Goal: Entertainment & Leisure: Browse casually

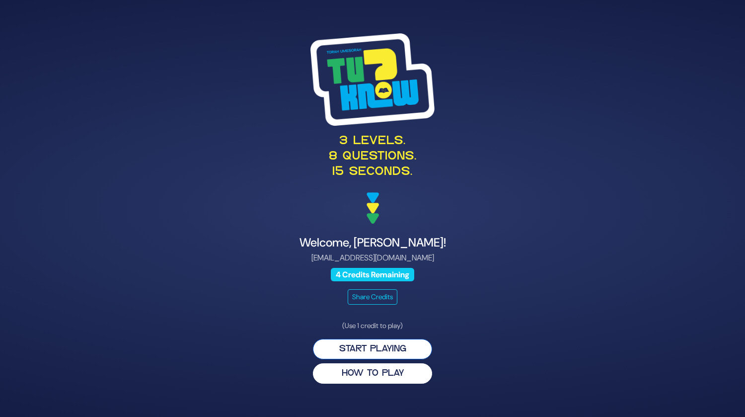
click at [414, 347] on button "Start Playing" at bounding box center [372, 349] width 119 height 20
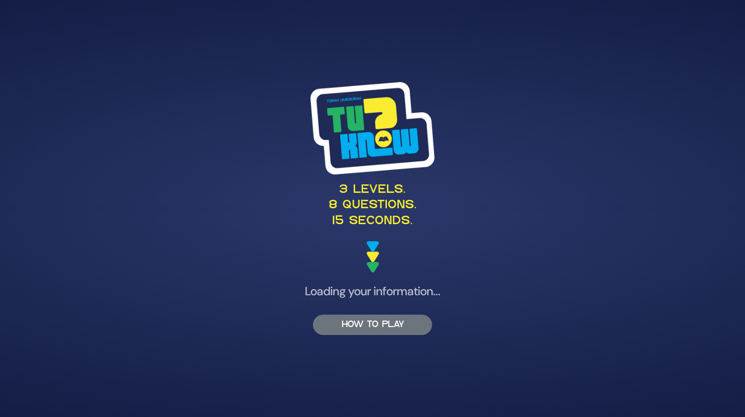
click at [358, 323] on button "HOW TO PLAY" at bounding box center [372, 324] width 119 height 20
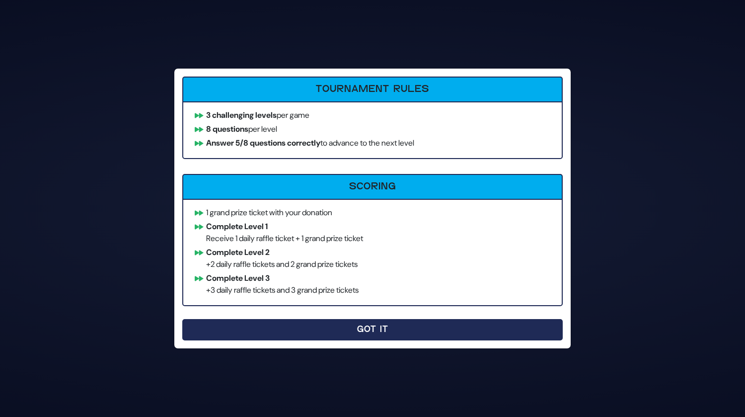
click at [364, 338] on button "Got It" at bounding box center [372, 329] width 381 height 21
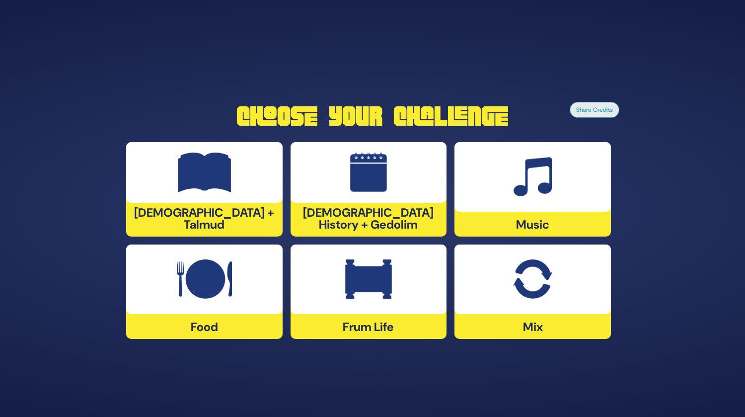
click at [515, 163] on img at bounding box center [533, 177] width 38 height 40
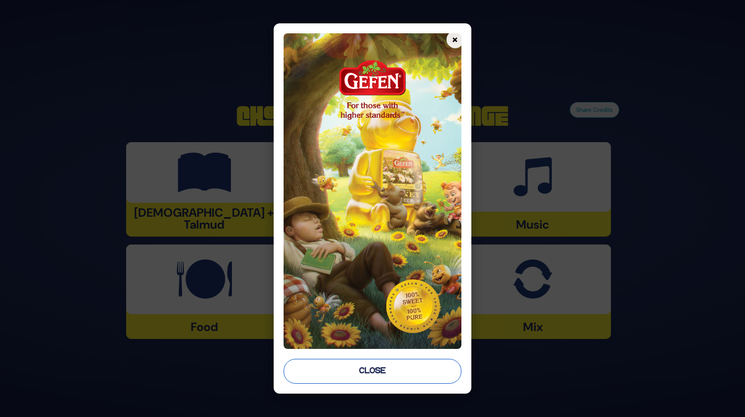
click at [358, 370] on button "Close" at bounding box center [372, 371] width 177 height 25
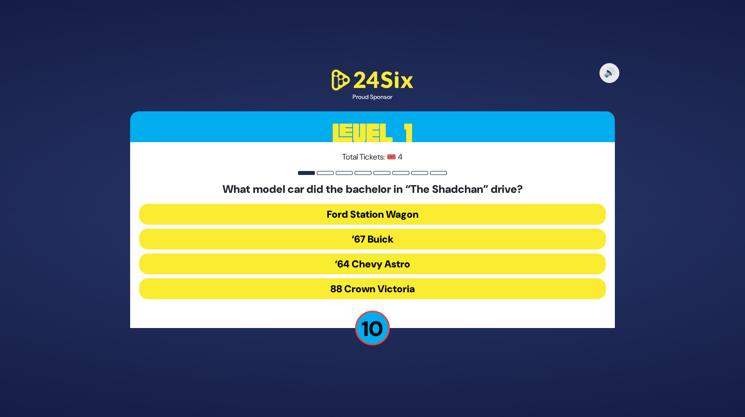
click at [375, 238] on button "‘67 Buick" at bounding box center [372, 239] width 467 height 21
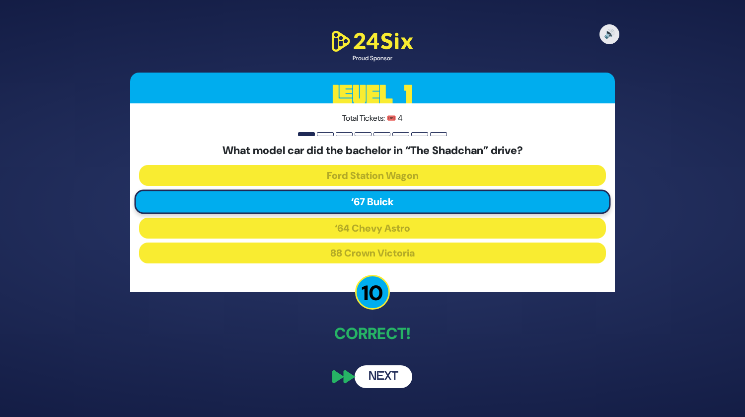
click at [375, 381] on button "Next" at bounding box center [384, 376] width 58 height 23
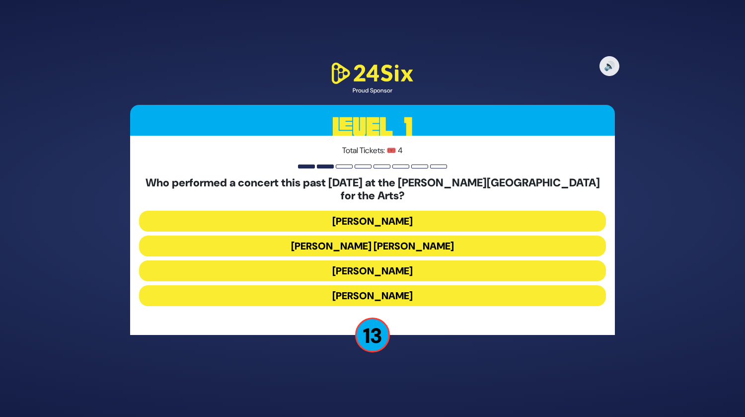
click at [365, 286] on button "Ishay Ribo" at bounding box center [372, 295] width 467 height 21
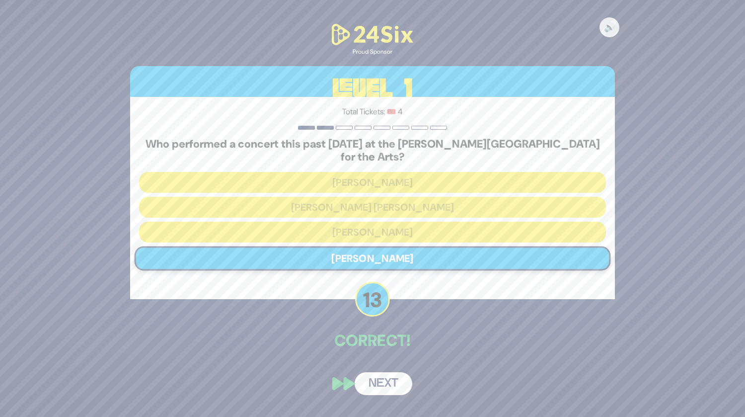
click at [380, 375] on button "Next" at bounding box center [384, 383] width 58 height 23
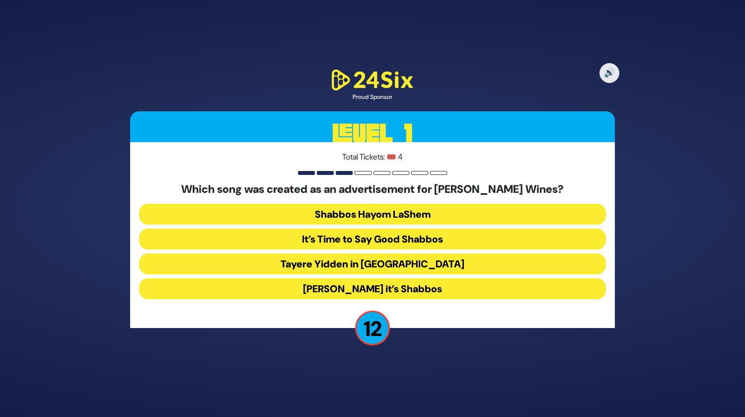
click at [381, 283] on button "Baruch Hashem it’s Shabbos" at bounding box center [372, 288] width 467 height 21
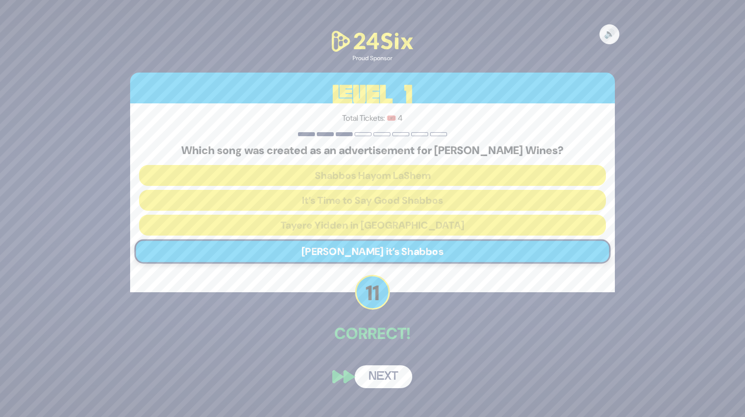
click at [375, 370] on button "Next" at bounding box center [384, 376] width 58 height 23
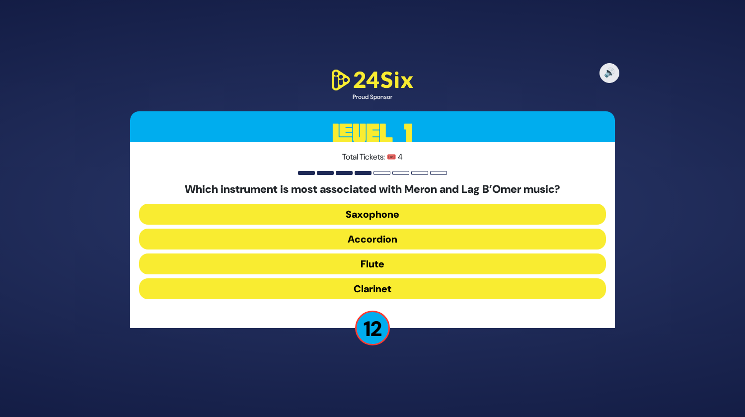
click at [348, 269] on button "Flute" at bounding box center [372, 263] width 467 height 21
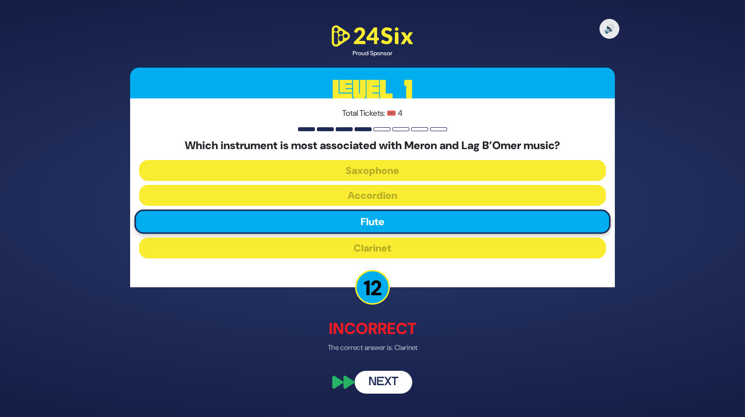
click at [383, 378] on button "Next" at bounding box center [384, 382] width 58 height 23
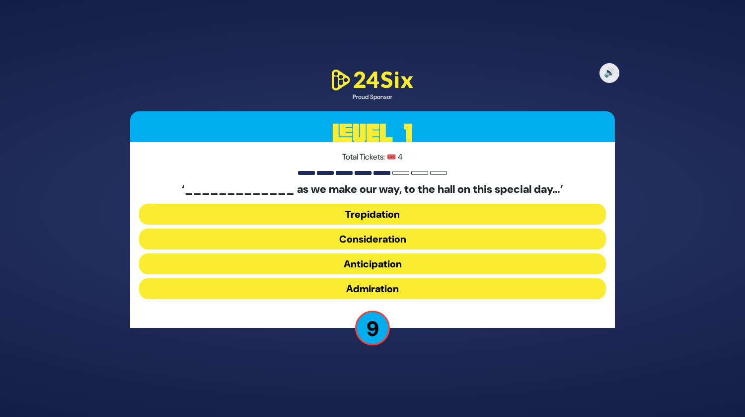
click at [376, 261] on button "Anticipation" at bounding box center [372, 263] width 467 height 21
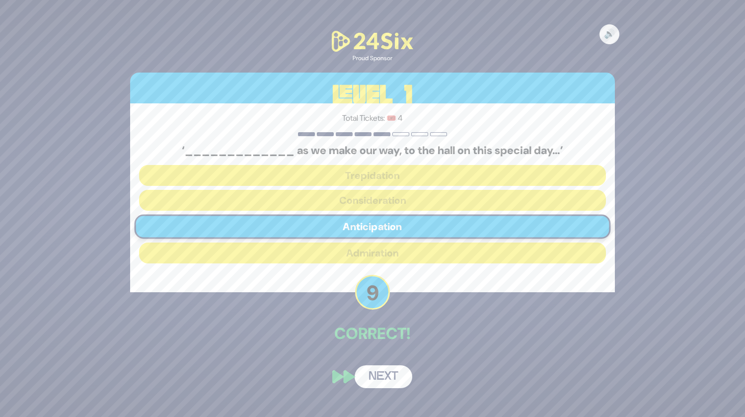
click at [378, 373] on button "Next" at bounding box center [384, 376] width 58 height 23
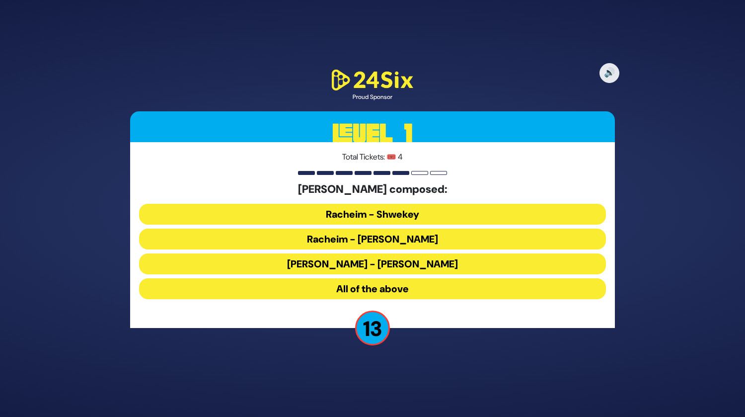
click at [324, 212] on button "Racheim - Shwekey" at bounding box center [372, 214] width 467 height 21
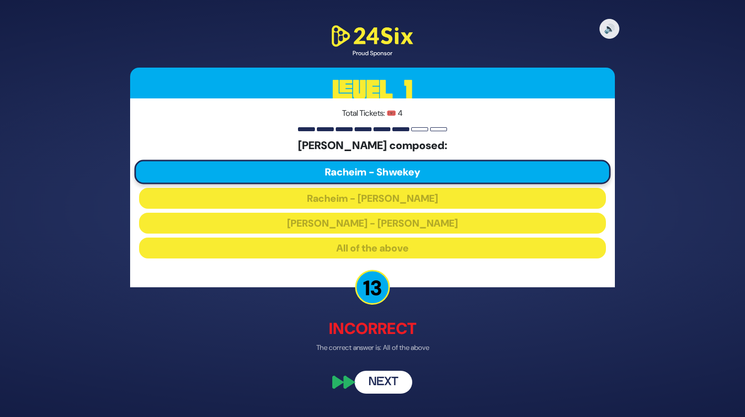
click at [374, 375] on button "Next" at bounding box center [384, 382] width 58 height 23
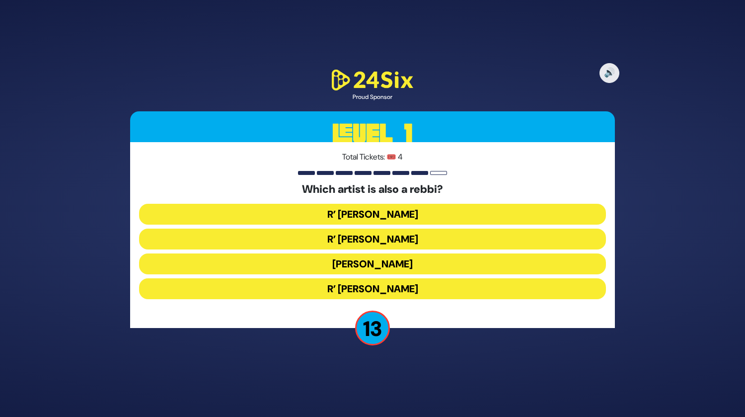
click at [364, 285] on button "R’ Baruch Levine" at bounding box center [372, 288] width 467 height 21
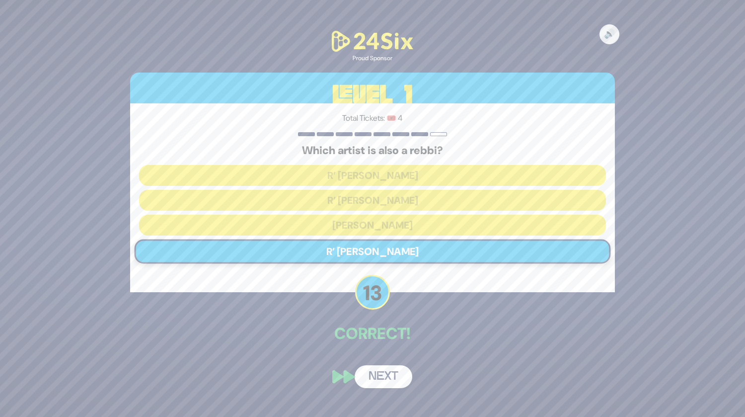
click at [387, 381] on button "Next" at bounding box center [384, 376] width 58 height 23
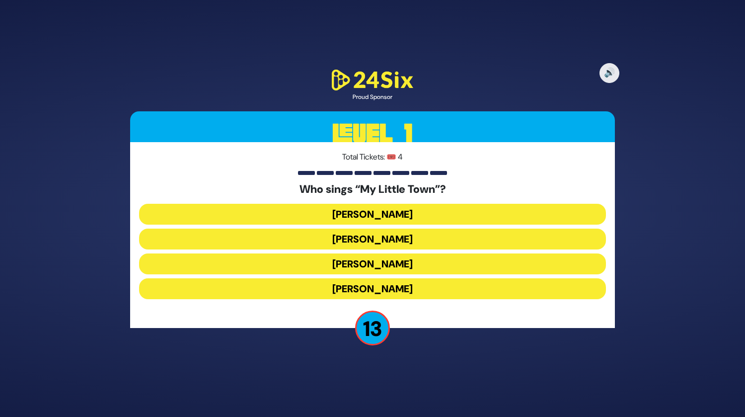
click at [371, 259] on button "Shulem Lemmer" at bounding box center [372, 263] width 467 height 21
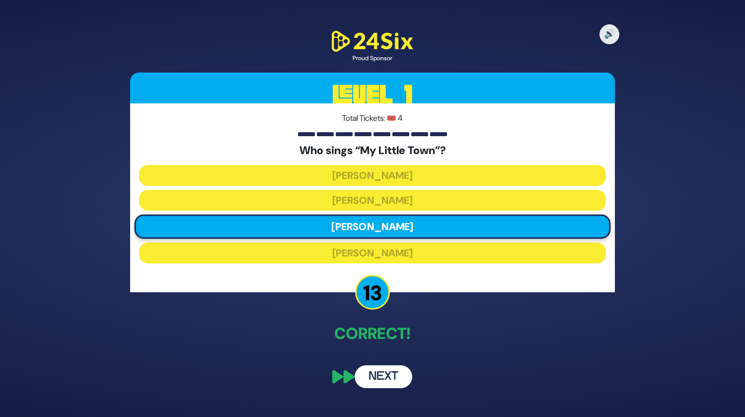
click at [381, 377] on button "Next" at bounding box center [384, 376] width 58 height 23
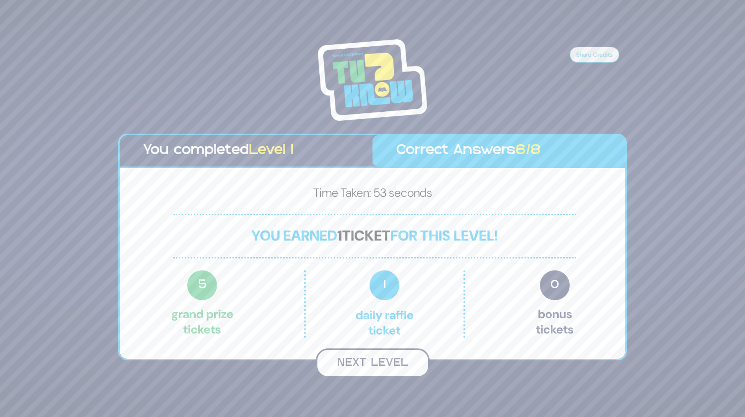
click at [391, 360] on button "Next Level" at bounding box center [373, 362] width 114 height 29
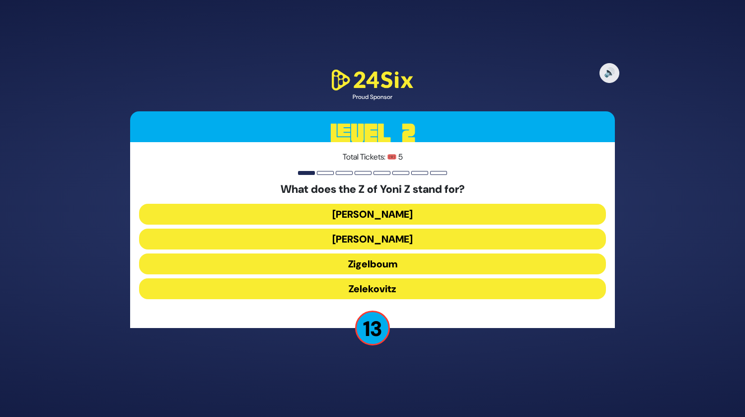
click at [405, 260] on button "Zigelboum" at bounding box center [372, 263] width 467 height 21
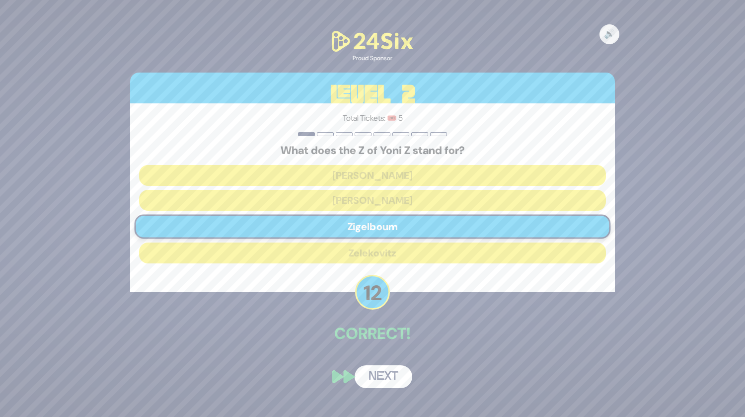
click at [378, 381] on button "Next" at bounding box center [384, 376] width 58 height 23
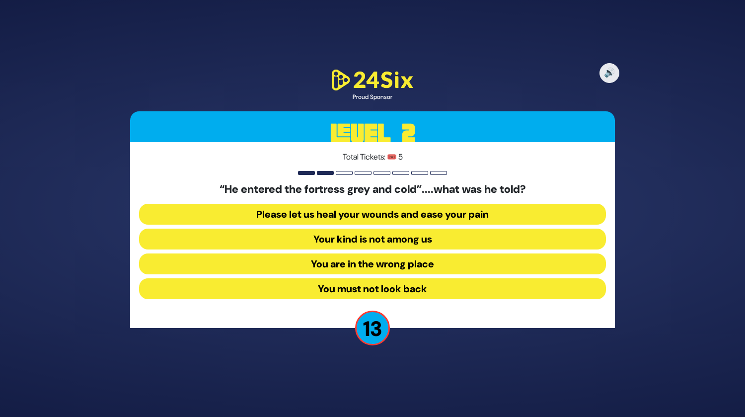
click at [419, 234] on button "Your kind is not among us" at bounding box center [372, 239] width 467 height 21
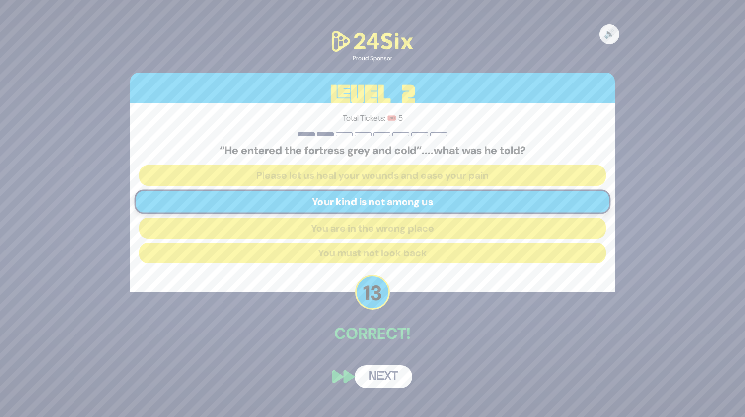
click at [388, 377] on button "Next" at bounding box center [384, 376] width 58 height 23
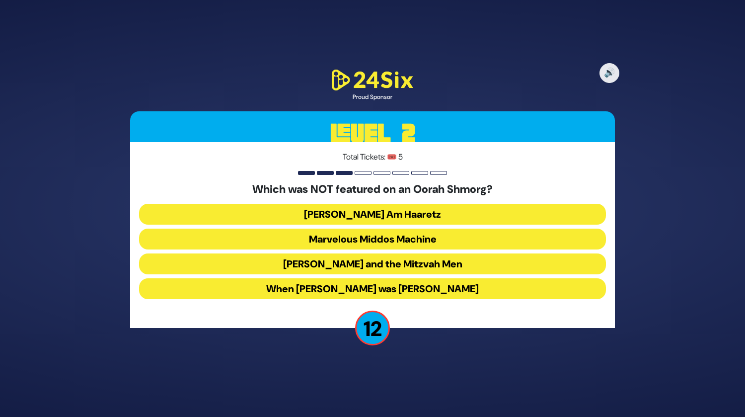
click at [425, 217] on button "Yankel Am Haaretz" at bounding box center [372, 214] width 467 height 21
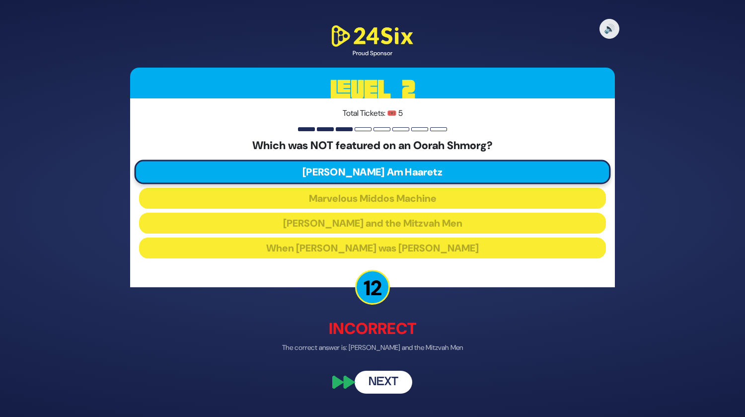
click at [372, 374] on button "Next" at bounding box center [384, 382] width 58 height 23
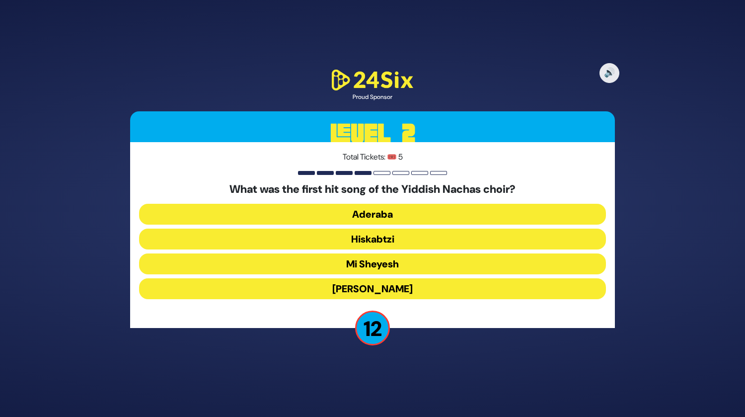
click at [379, 244] on button "Hiskabtzi" at bounding box center [372, 239] width 467 height 21
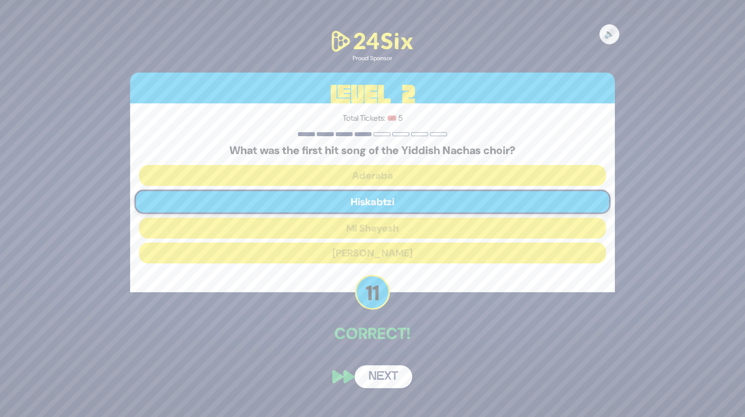
click at [384, 370] on button "Next" at bounding box center [384, 376] width 58 height 23
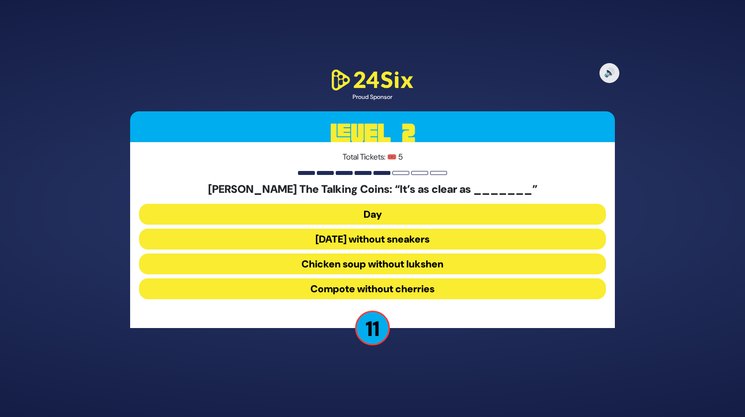
click at [451, 261] on button "Chicken soup without lukshen" at bounding box center [372, 263] width 467 height 21
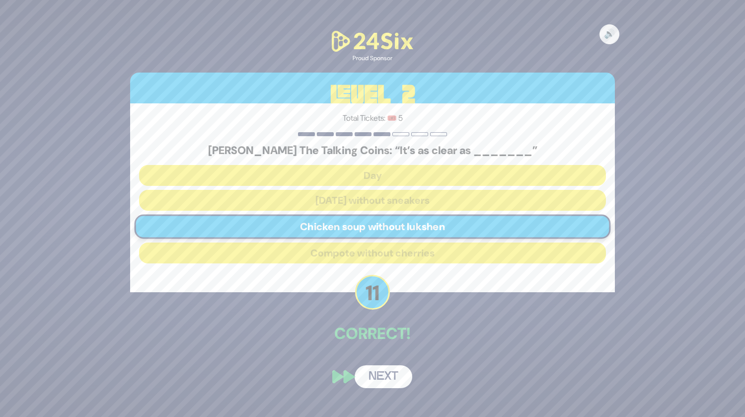
click at [381, 374] on button "Next" at bounding box center [384, 376] width 58 height 23
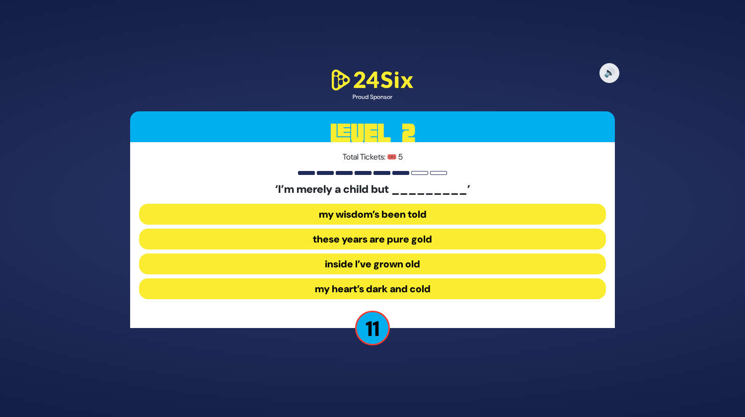
click at [384, 269] on button "inside I’ve grown old" at bounding box center [372, 263] width 467 height 21
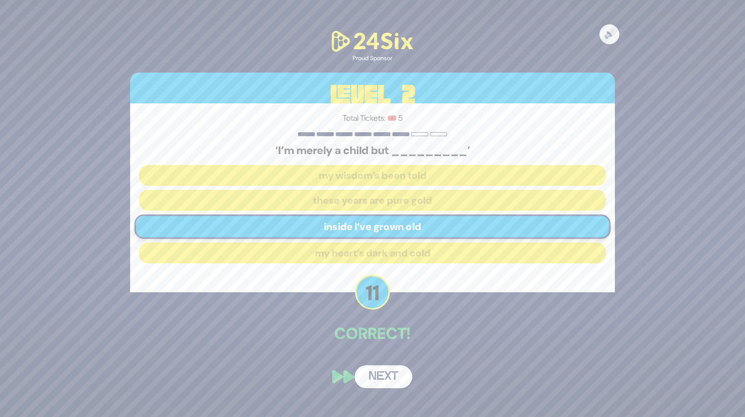
click at [371, 380] on button "Next" at bounding box center [384, 376] width 58 height 23
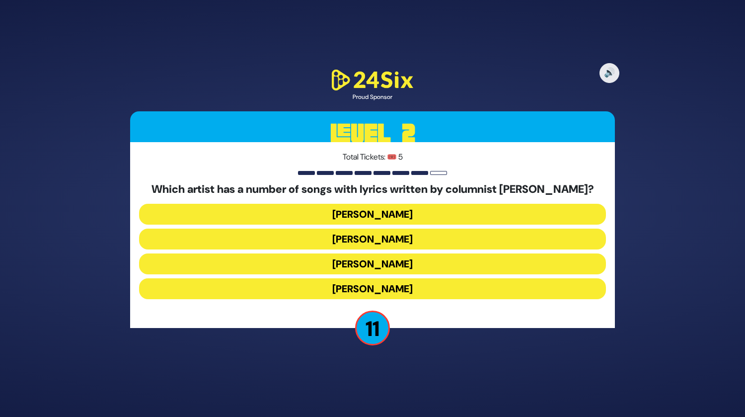
click at [403, 232] on button "Joey Newcomb" at bounding box center [372, 239] width 467 height 21
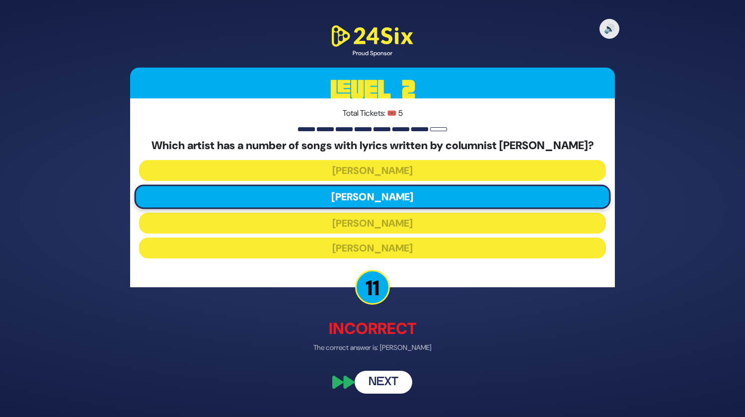
click at [387, 382] on button "Next" at bounding box center [384, 382] width 58 height 23
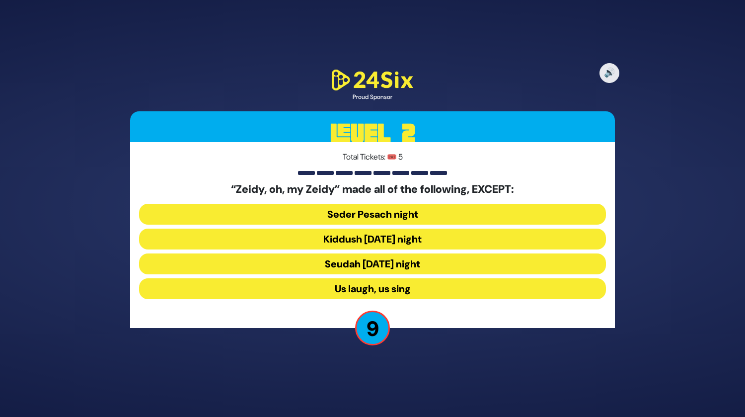
click at [422, 262] on button "Seudah Friday night" at bounding box center [372, 263] width 467 height 21
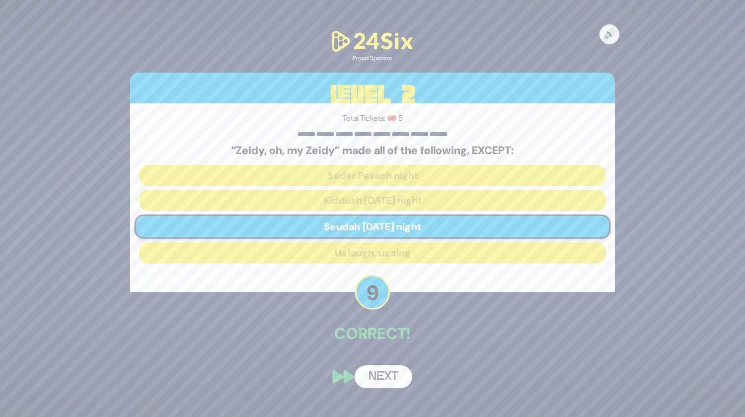
click at [381, 383] on button "Next" at bounding box center [384, 376] width 58 height 23
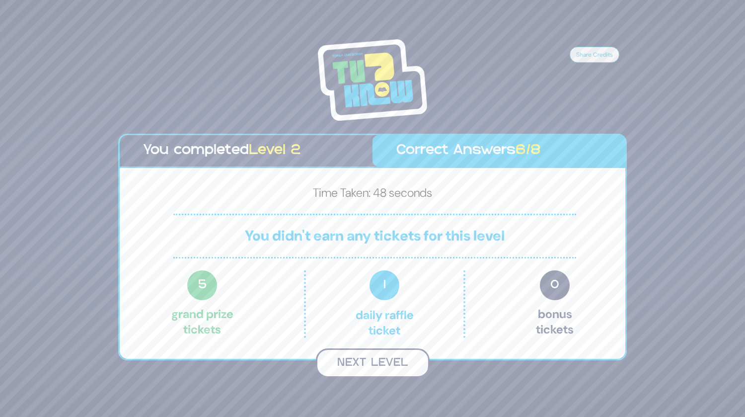
click at [373, 365] on button "Next Level" at bounding box center [373, 362] width 114 height 29
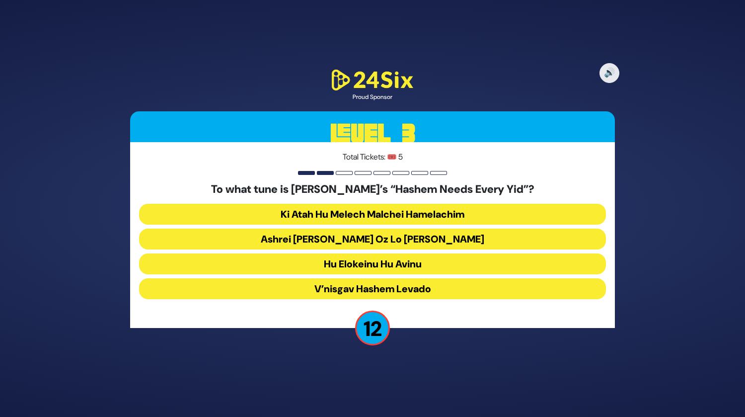
click at [469, 211] on button "Ki Atah Hu Melech Malchei Hamelachim" at bounding box center [372, 214] width 467 height 21
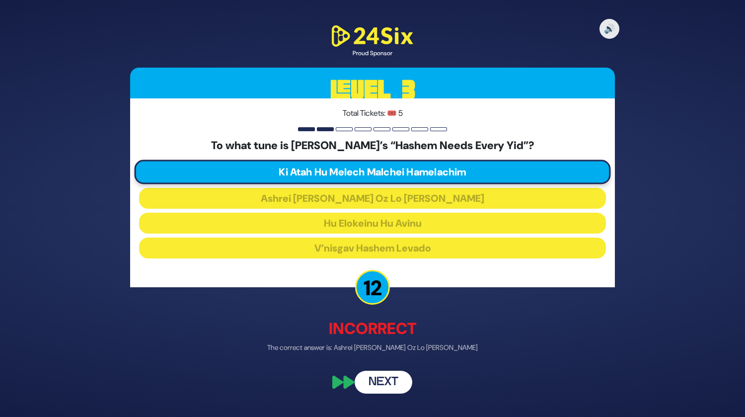
click at [384, 380] on button "Next" at bounding box center [384, 382] width 58 height 23
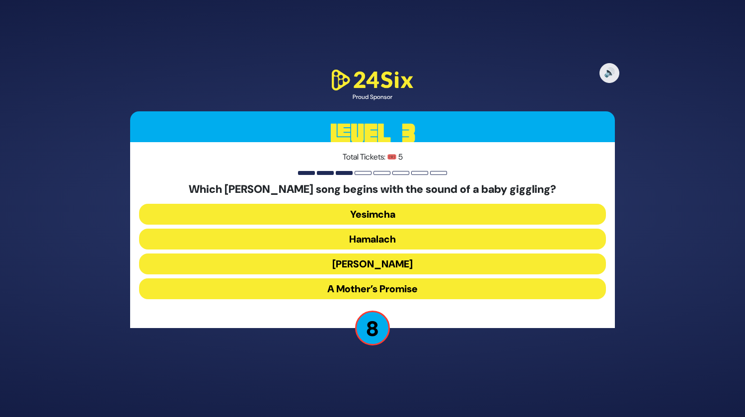
click at [384, 235] on button "Hamalach" at bounding box center [372, 239] width 467 height 21
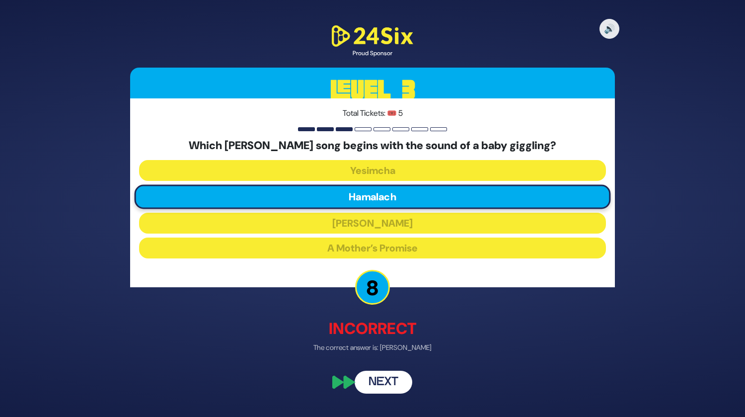
click at [388, 379] on button "Next" at bounding box center [384, 382] width 58 height 23
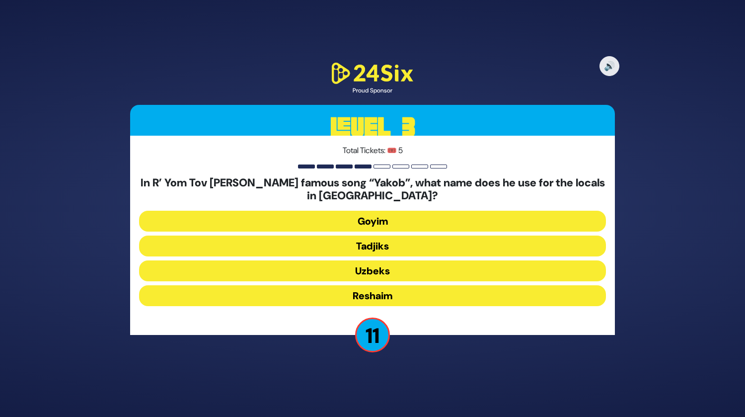
click at [386, 274] on button "Uzbeks" at bounding box center [372, 270] width 467 height 21
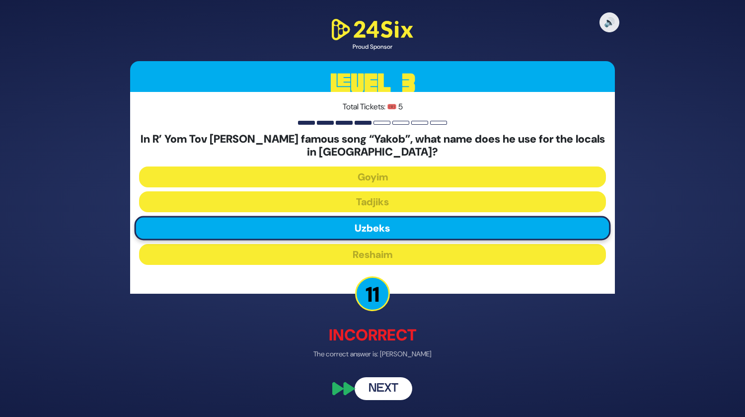
click at [392, 382] on button "Next" at bounding box center [384, 388] width 58 height 23
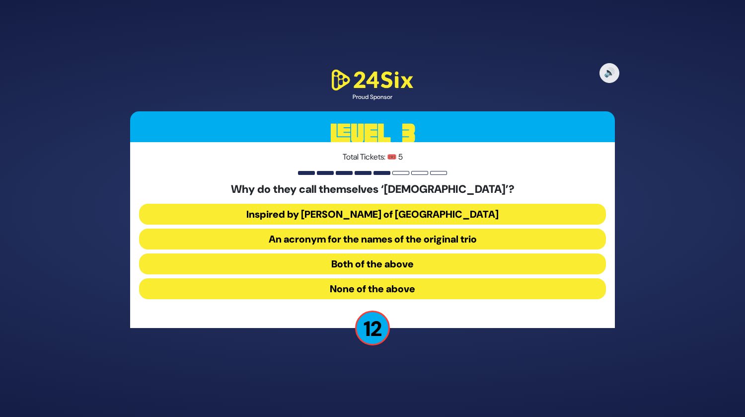
click at [385, 261] on button "Both of the above" at bounding box center [372, 263] width 467 height 21
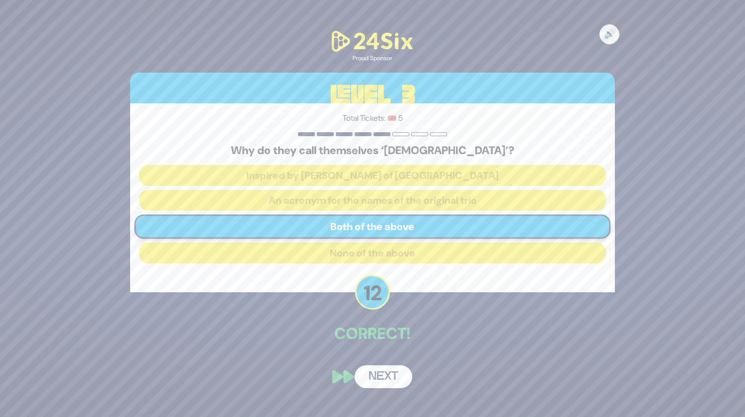
click at [388, 369] on button "Next" at bounding box center [384, 376] width 58 height 23
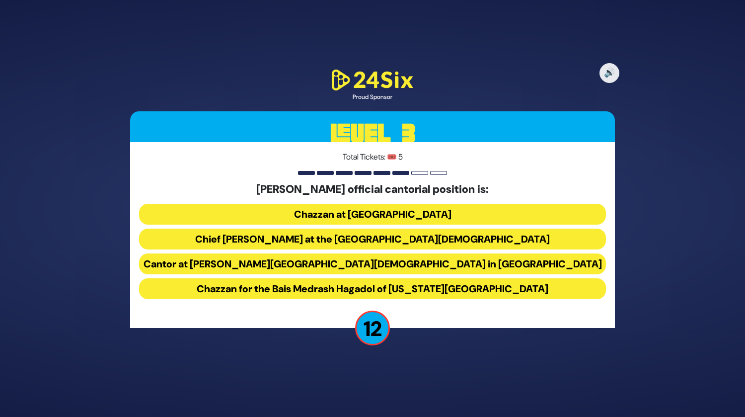
click at [387, 235] on button "Chief Cantor at the Park East Synagogue" at bounding box center [372, 239] width 467 height 21
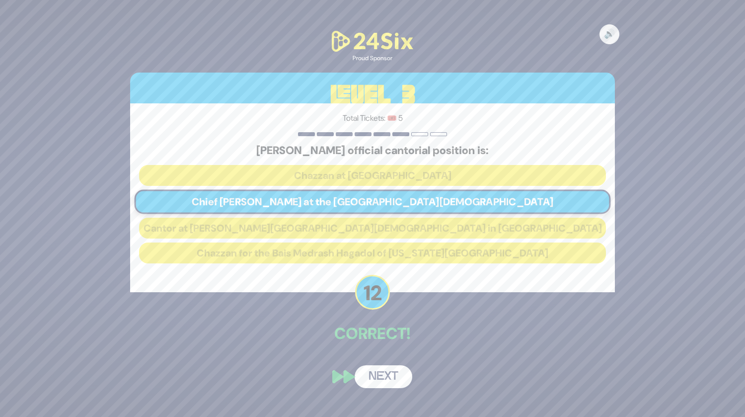
click at [388, 369] on button "Next" at bounding box center [384, 376] width 58 height 23
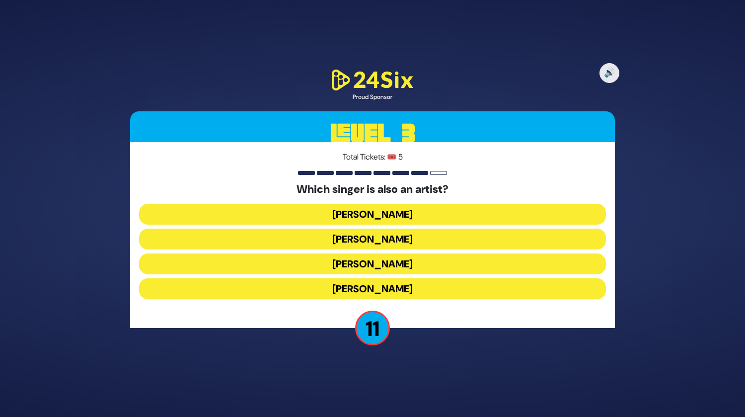
click at [380, 266] on button "Lipa Schmeltzer" at bounding box center [372, 263] width 467 height 21
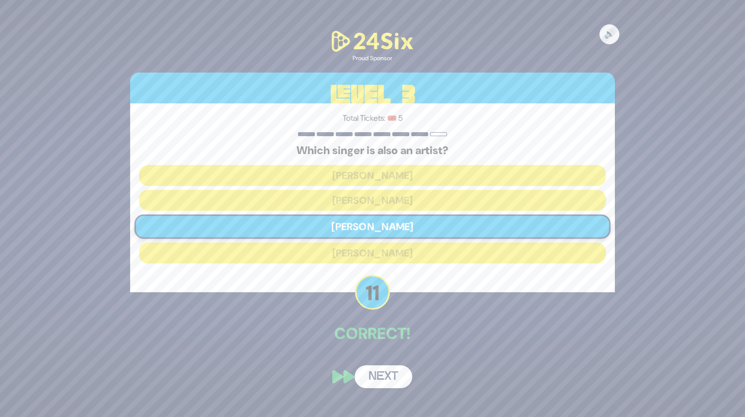
click at [391, 378] on button "Next" at bounding box center [384, 376] width 58 height 23
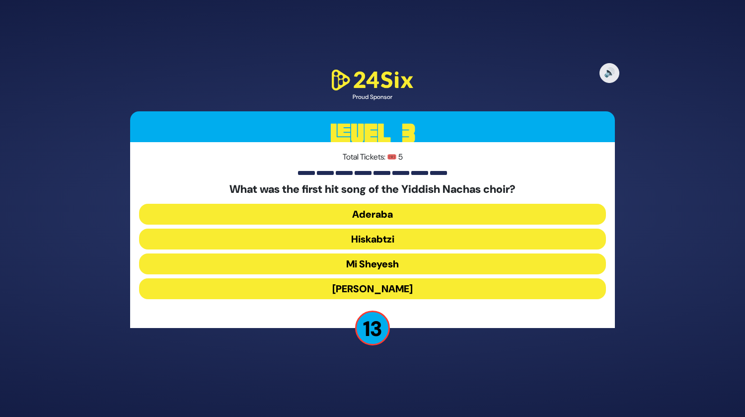
click at [365, 238] on button "Hiskabtzi" at bounding box center [372, 239] width 467 height 21
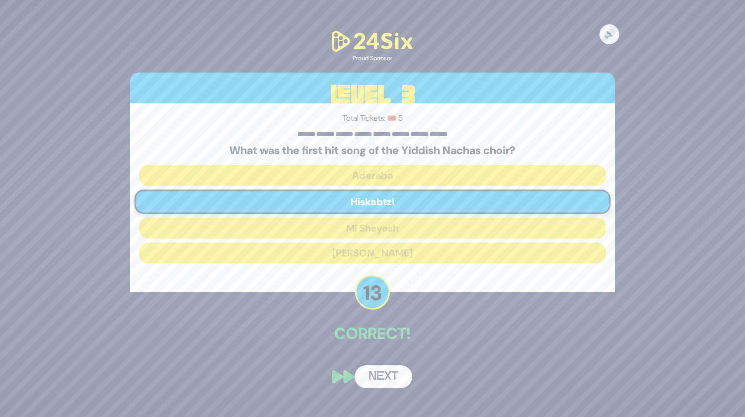
click at [382, 380] on button "Next" at bounding box center [384, 376] width 58 height 23
